Goal: Task Accomplishment & Management: Manage account settings

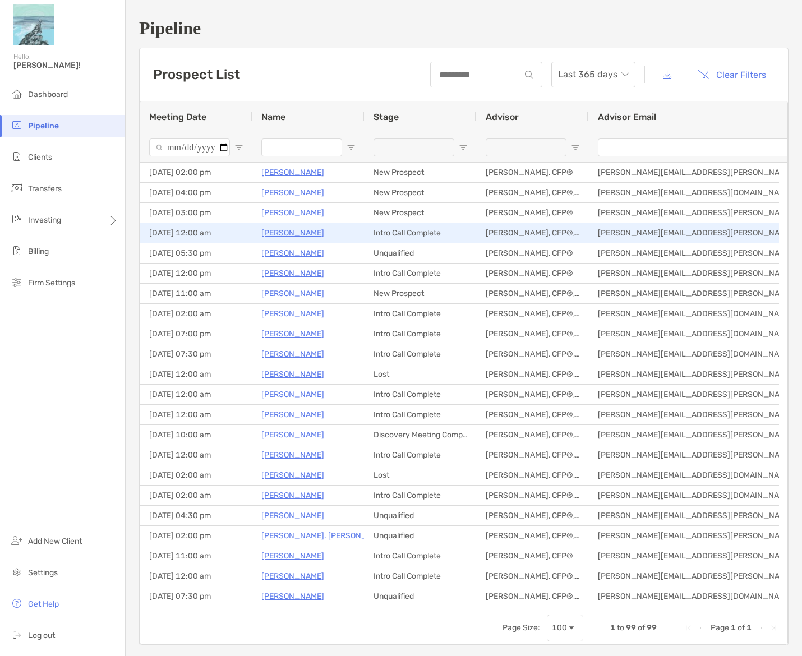
click at [289, 233] on p "[PERSON_NAME]" at bounding box center [292, 233] width 63 height 14
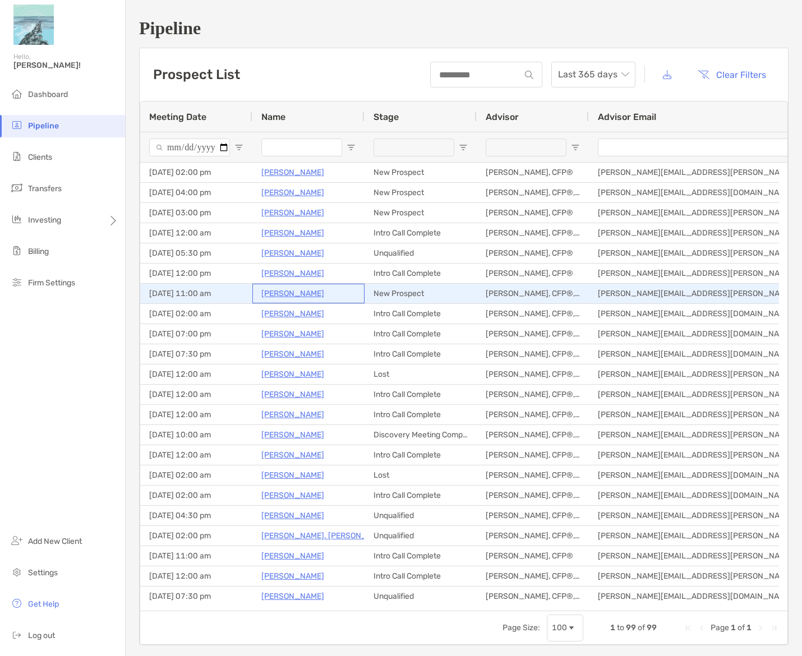
click at [285, 295] on p "Yona Jimenez" at bounding box center [292, 294] width 63 height 14
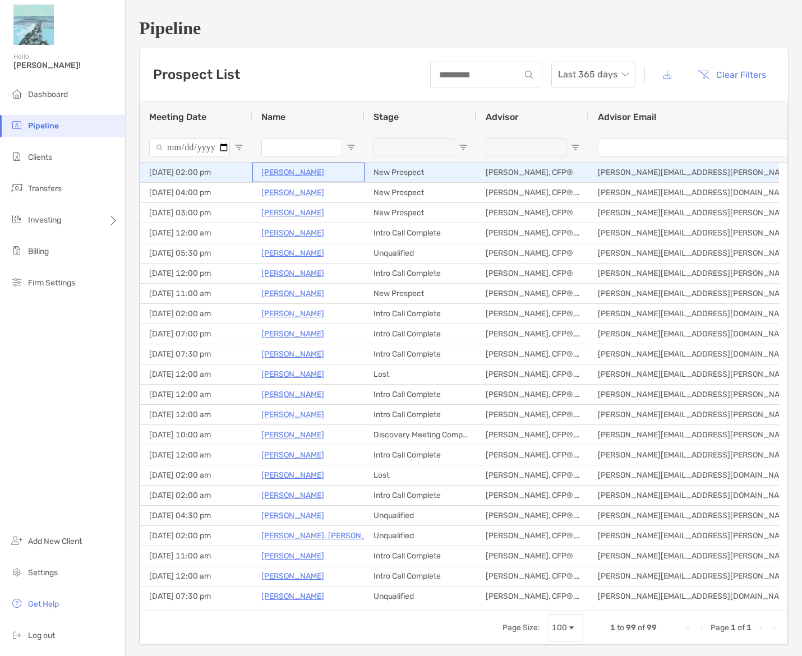
click at [304, 170] on p "Christina Muniz" at bounding box center [292, 172] width 63 height 14
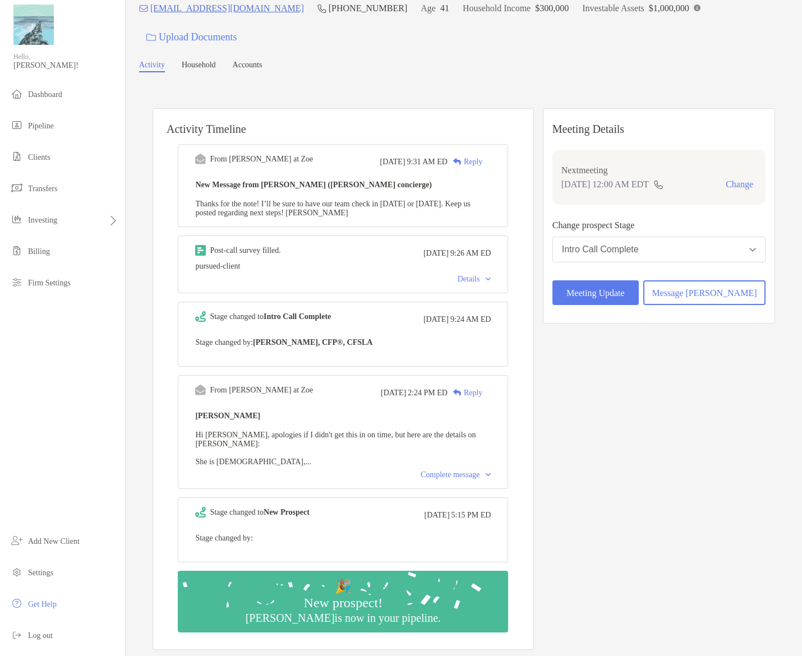
scroll to position [56, 0]
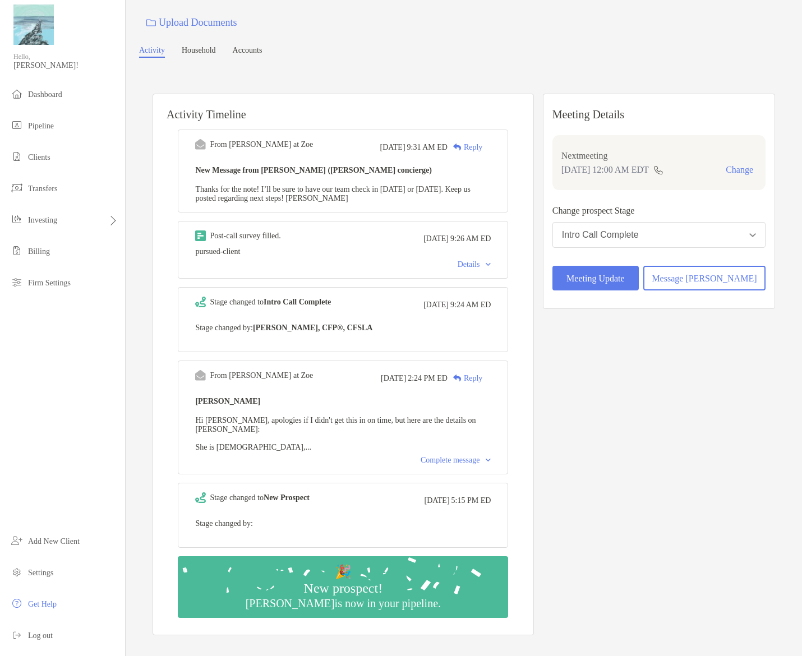
click at [449, 456] on div "Complete message" at bounding box center [456, 460] width 70 height 9
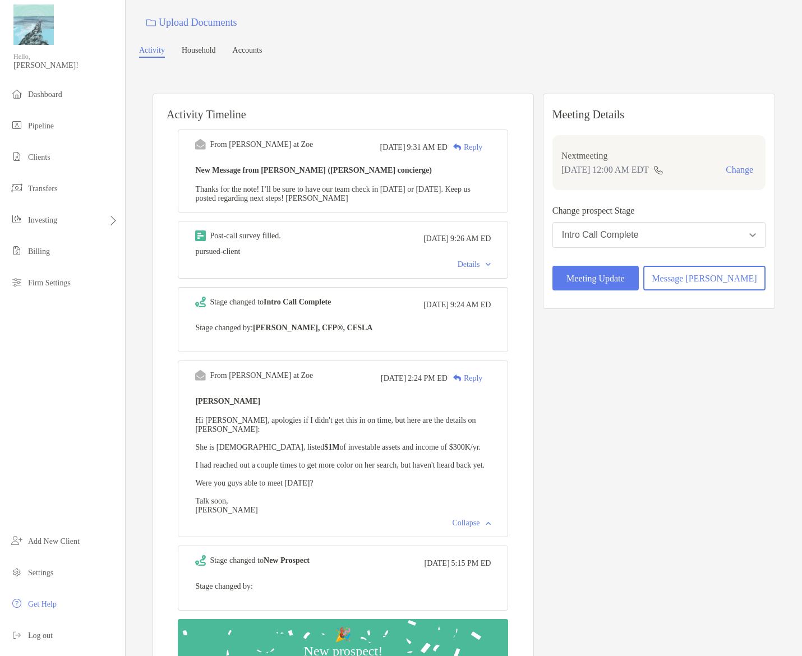
click at [386, 316] on div "Stage changed to Intro Call Complete Thu, Oct 2 9:24 AM ED Stage changed by: Th…" at bounding box center [343, 319] width 330 height 65
click at [357, 329] on b "Thomas Mullen, CFP®, CFSLA" at bounding box center [312, 328] width 119 height 8
click at [331, 306] on b "Intro Call Complete" at bounding box center [297, 302] width 67 height 8
click at [312, 264] on div "Details" at bounding box center [342, 264] width 295 height 9
click at [491, 267] on div "Details" at bounding box center [475, 264] width 34 height 9
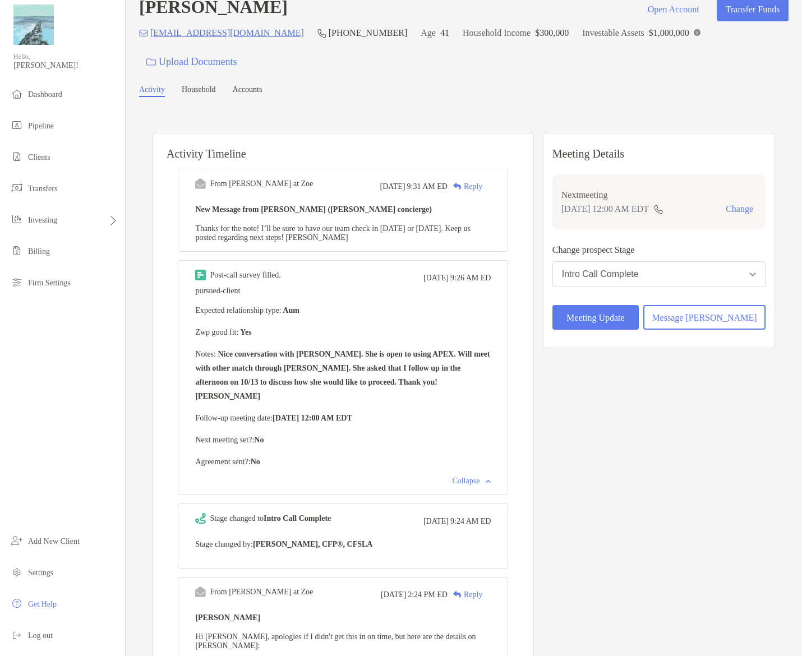
scroll to position [0, 0]
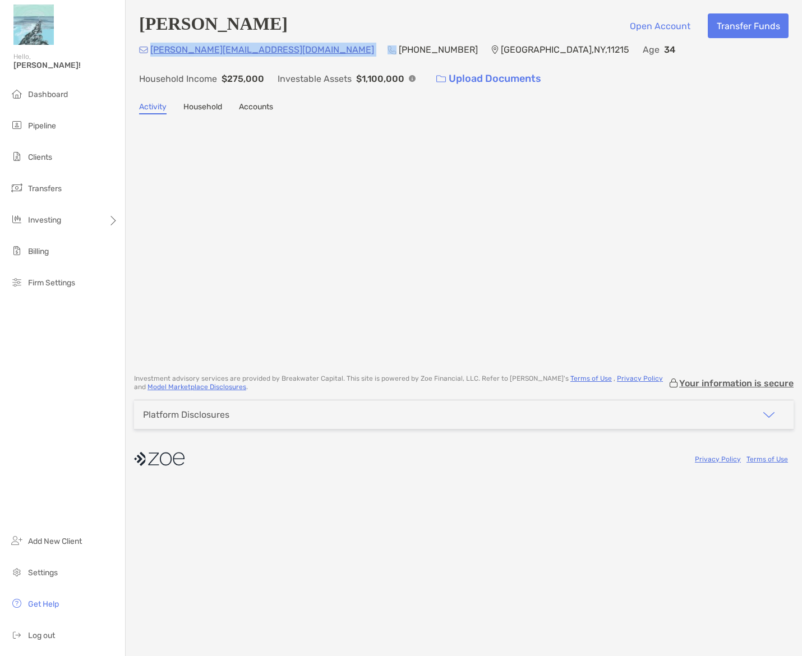
drag, startPoint x: 282, startPoint y: 50, endPoint x: 151, endPoint y: 54, distance: 130.7
click at [151, 54] on div "[PERSON_NAME][EMAIL_ADDRESS][DOMAIN_NAME] (786) 281-[GEOGRAPHIC_DATA] Age [DEMO…" at bounding box center [463, 67] width 649 height 48
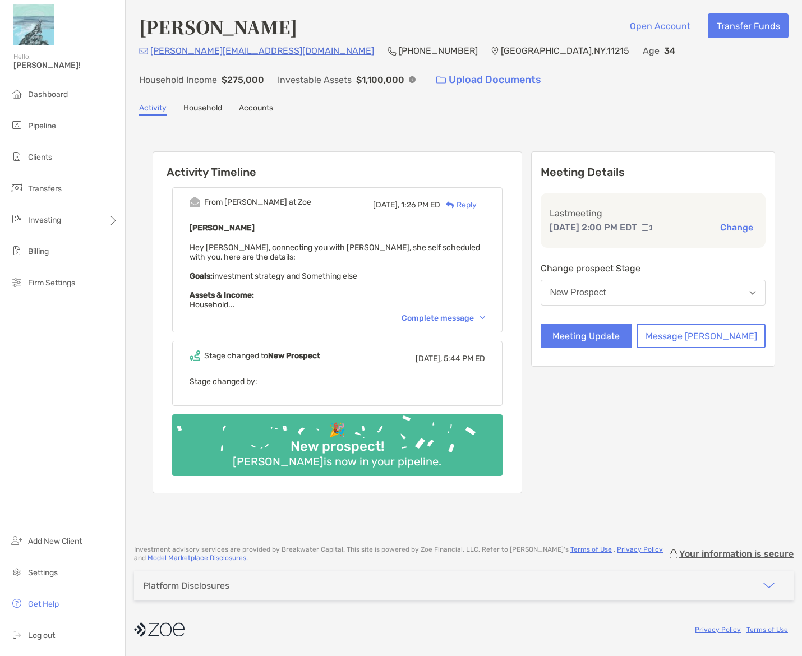
drag, startPoint x: 187, startPoint y: 52, endPoint x: 174, endPoint y: 48, distance: 14.0
click at [173, 48] on p "[PERSON_NAME][EMAIL_ADDRESS][DOMAIN_NAME]" at bounding box center [262, 51] width 224 height 14
click at [176, 52] on p "[PERSON_NAME][EMAIL_ADDRESS][DOMAIN_NAME]" at bounding box center [262, 51] width 224 height 14
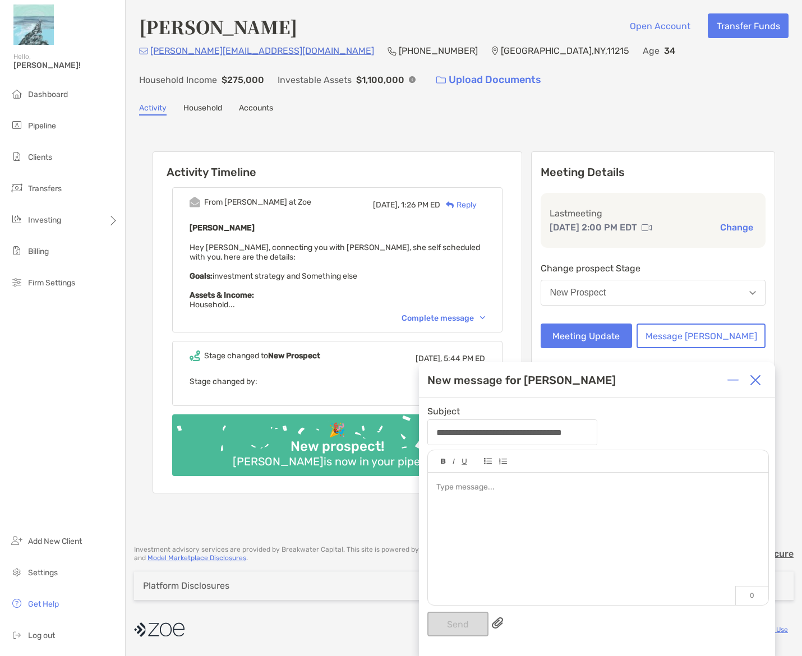
drag, startPoint x: 221, startPoint y: 54, endPoint x: 191, endPoint y: 62, distance: 31.3
click at [185, 63] on div "[PERSON_NAME][EMAIL_ADDRESS][DOMAIN_NAME] (786) 281-[GEOGRAPHIC_DATA] Age [DEMO…" at bounding box center [463, 68] width 649 height 48
drag, startPoint x: 276, startPoint y: 53, endPoint x: 151, endPoint y: 56, distance: 124.5
click at [151, 56] on div "[PERSON_NAME][EMAIL_ADDRESS][DOMAIN_NAME] (786) 281-[GEOGRAPHIC_DATA] Age [DEMO…" at bounding box center [463, 68] width 649 height 48
copy p "[PERSON_NAME][EMAIL_ADDRESS][DOMAIN_NAME]"
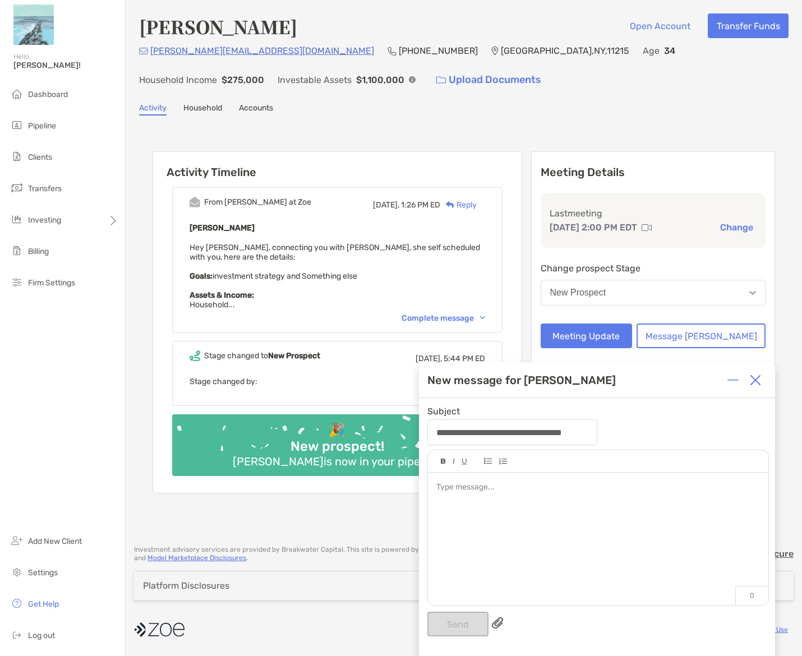
drag, startPoint x: 416, startPoint y: 131, endPoint x: 427, endPoint y: 134, distance: 11.7
click at [419, 131] on div "**********" at bounding box center [463, 324] width 649 height 394
